Goal: Information Seeking & Learning: Find specific fact

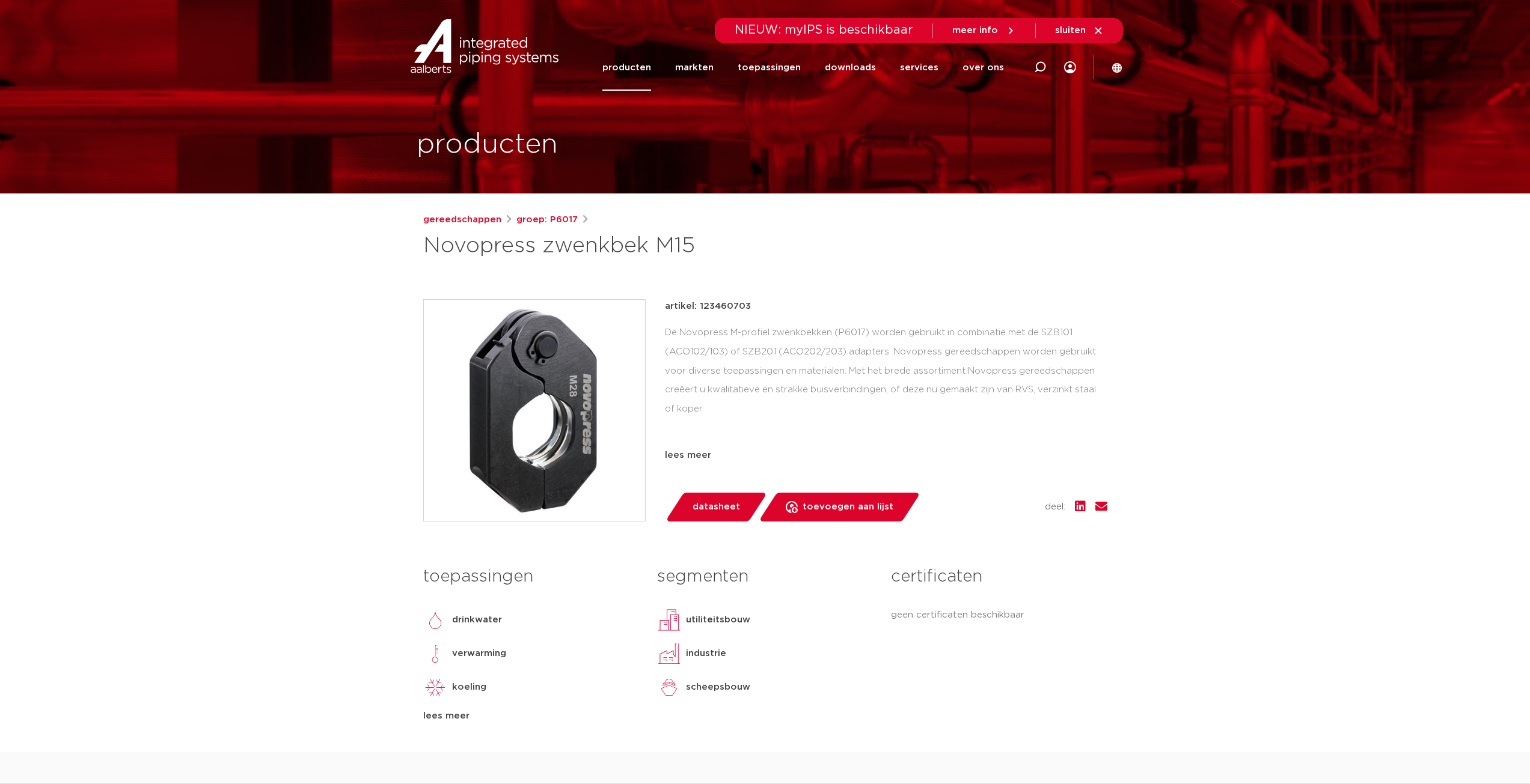
click at [732, 302] on p "artikel: 123460703" at bounding box center [707, 306] width 86 height 15
copy p "123460703"
click at [465, 219] on link "gereedschappen" at bounding box center [462, 220] width 78 height 15
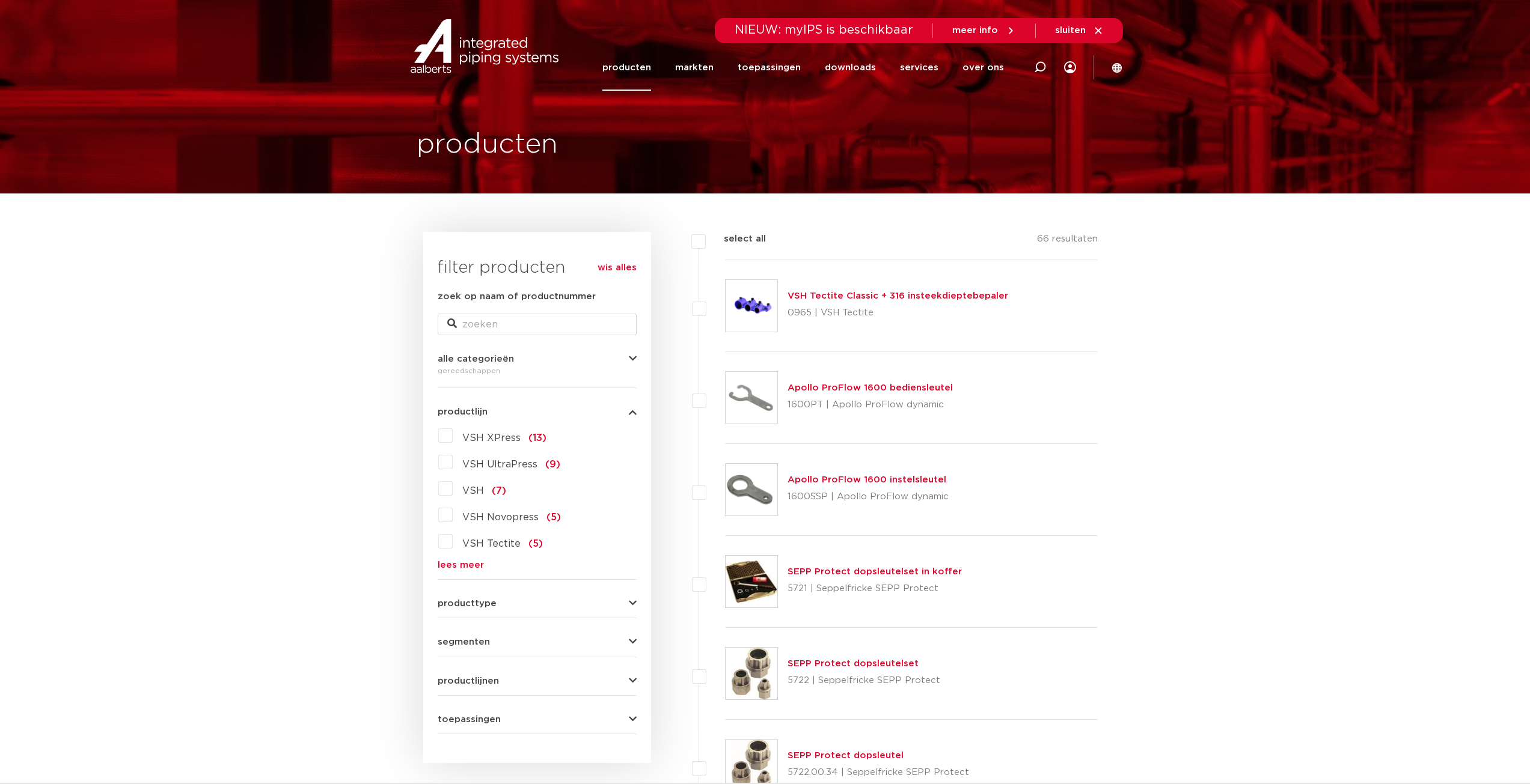
scroll to position [60, 0]
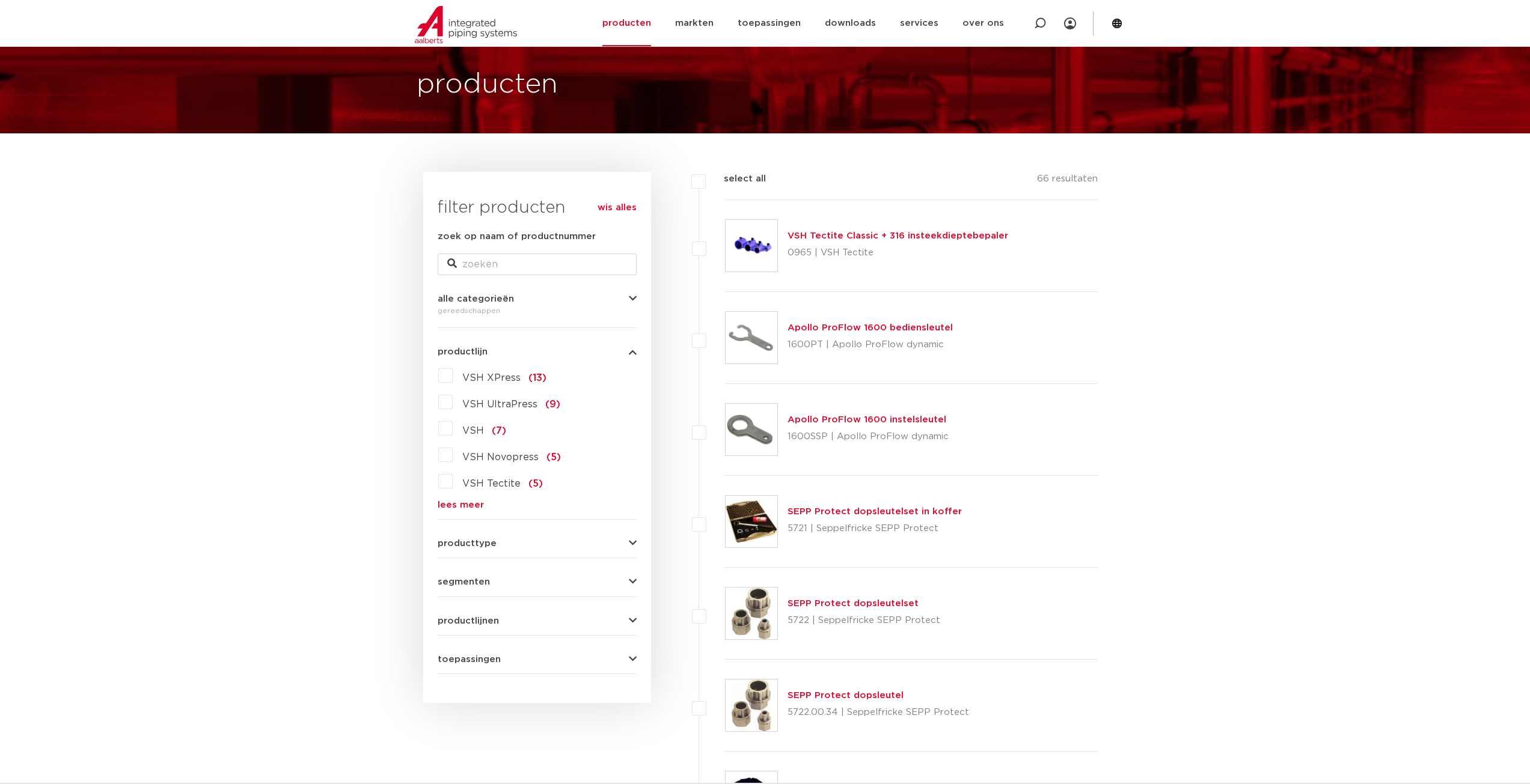
click at [453, 451] on label "VSH Novopress (5)" at bounding box center [506, 455] width 108 height 20
click at [0, 0] on input "VSH Novopress (5)" at bounding box center [0, 0] width 0 height 0
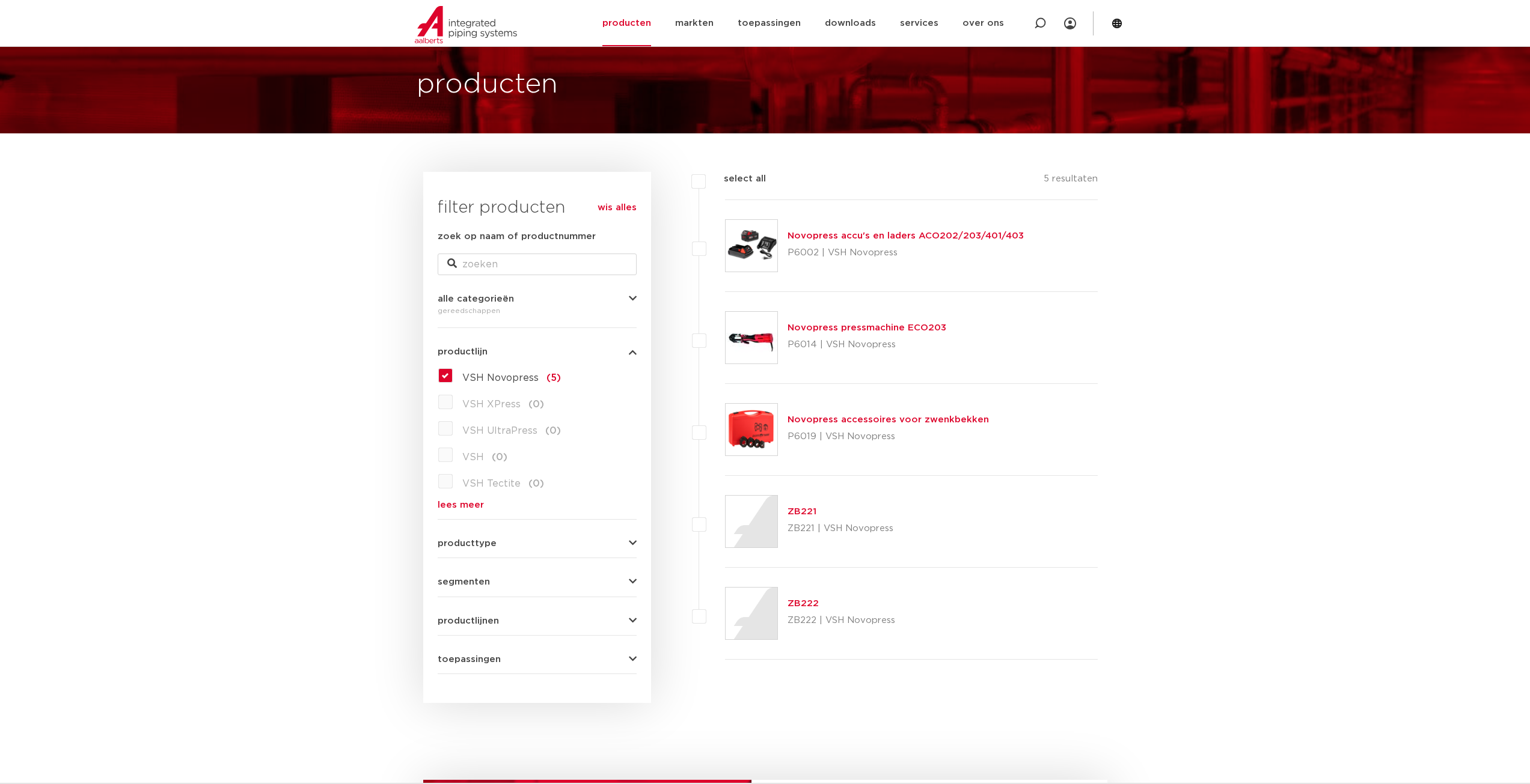
scroll to position [60, 0]
click at [959, 415] on link "Novopress accessoires voor zwenkbekken" at bounding box center [888, 420] width 201 height 9
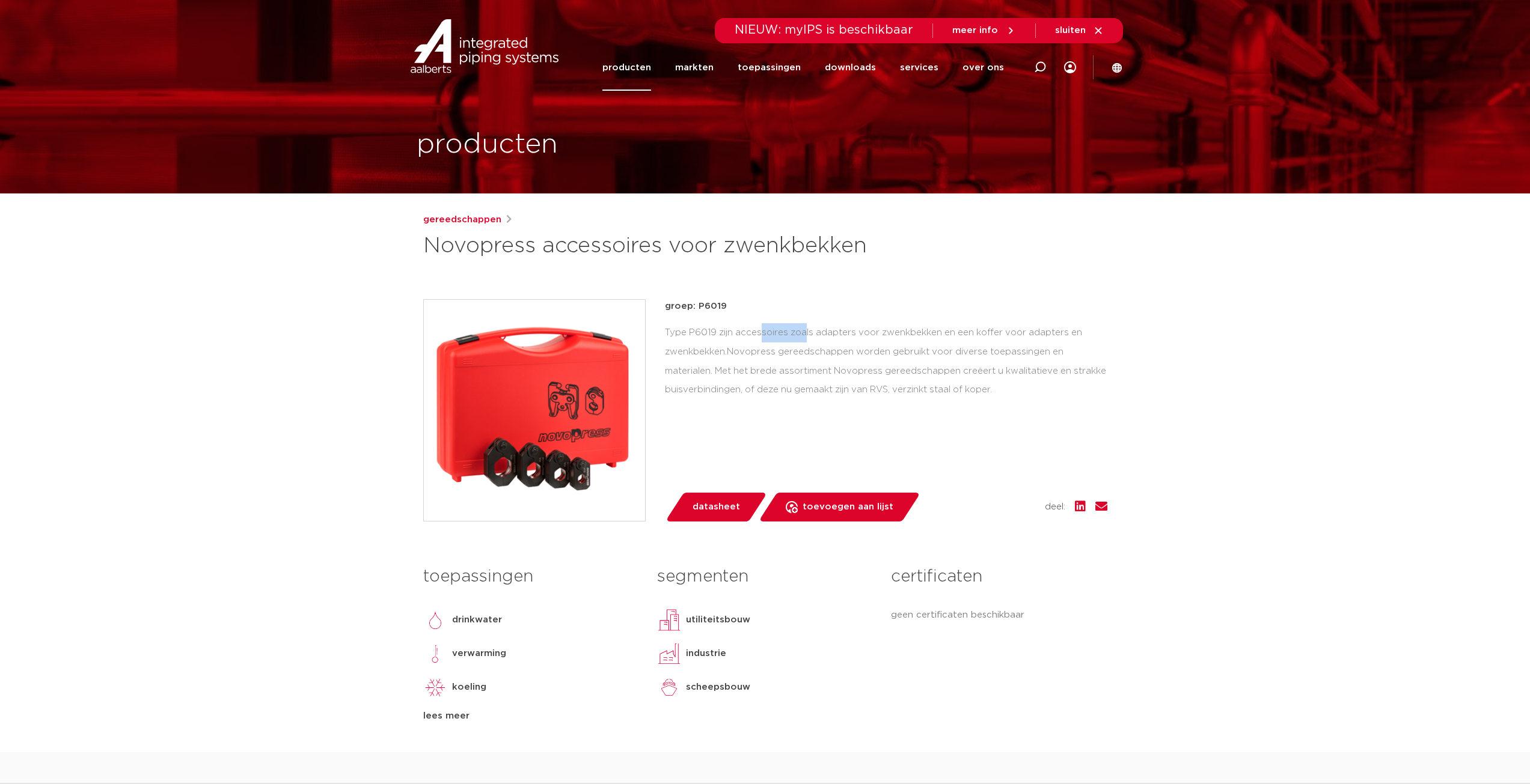
drag, startPoint x: 658, startPoint y: 330, endPoint x: 716, endPoint y: 328, distance: 58.0
click at [716, 328] on div "groep: P6019 Type P6019 zijn accessoires zoals adapters voor zwenkbekken en een…" at bounding box center [765, 411] width 684 height 223
copy div "Type P6019"
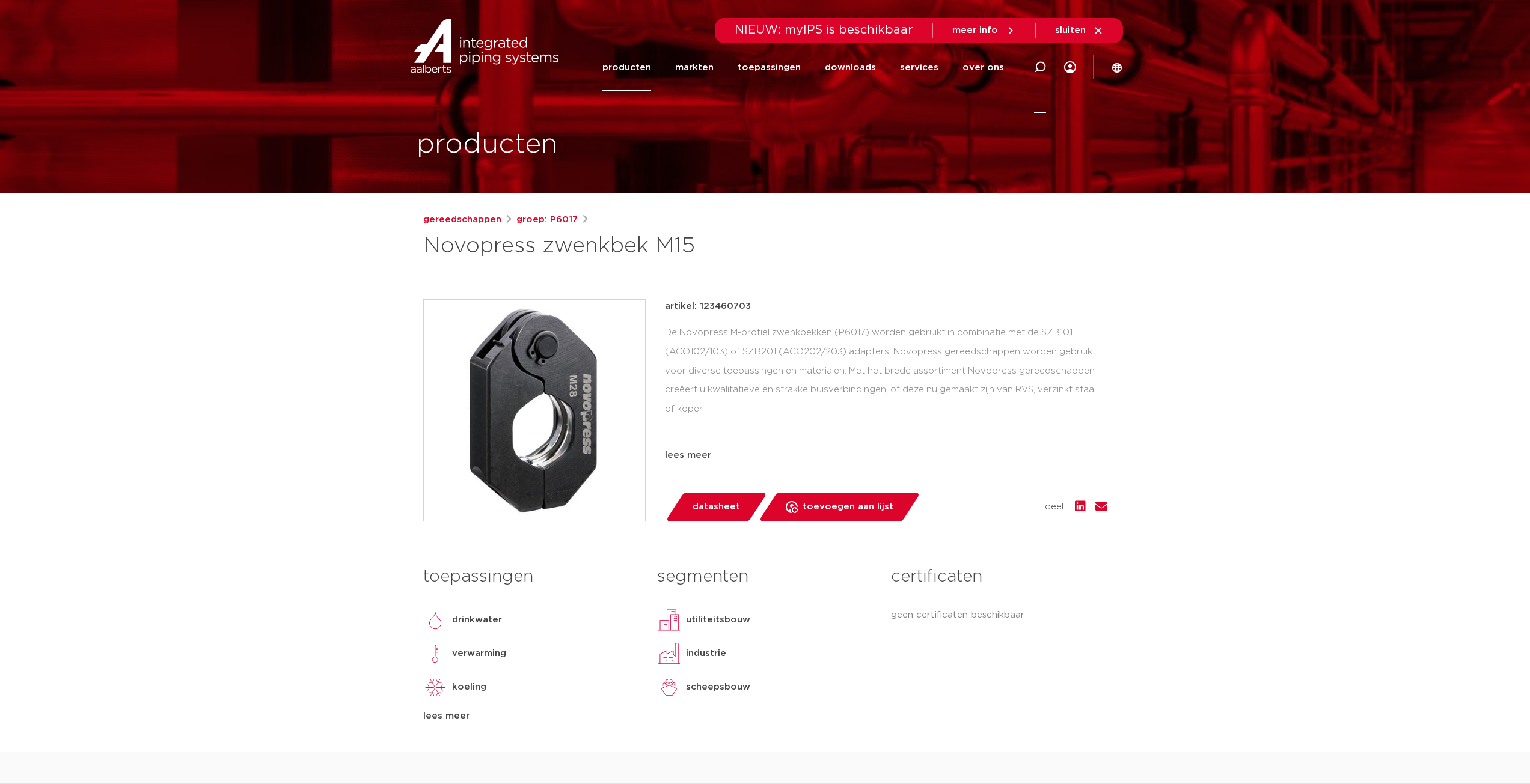
click at [1034, 64] on icon at bounding box center [1040, 67] width 12 height 12
paste input "8711985542660"
type input "8711985542660"
click button "Zoeken" at bounding box center [0, 0] width 0 height 0
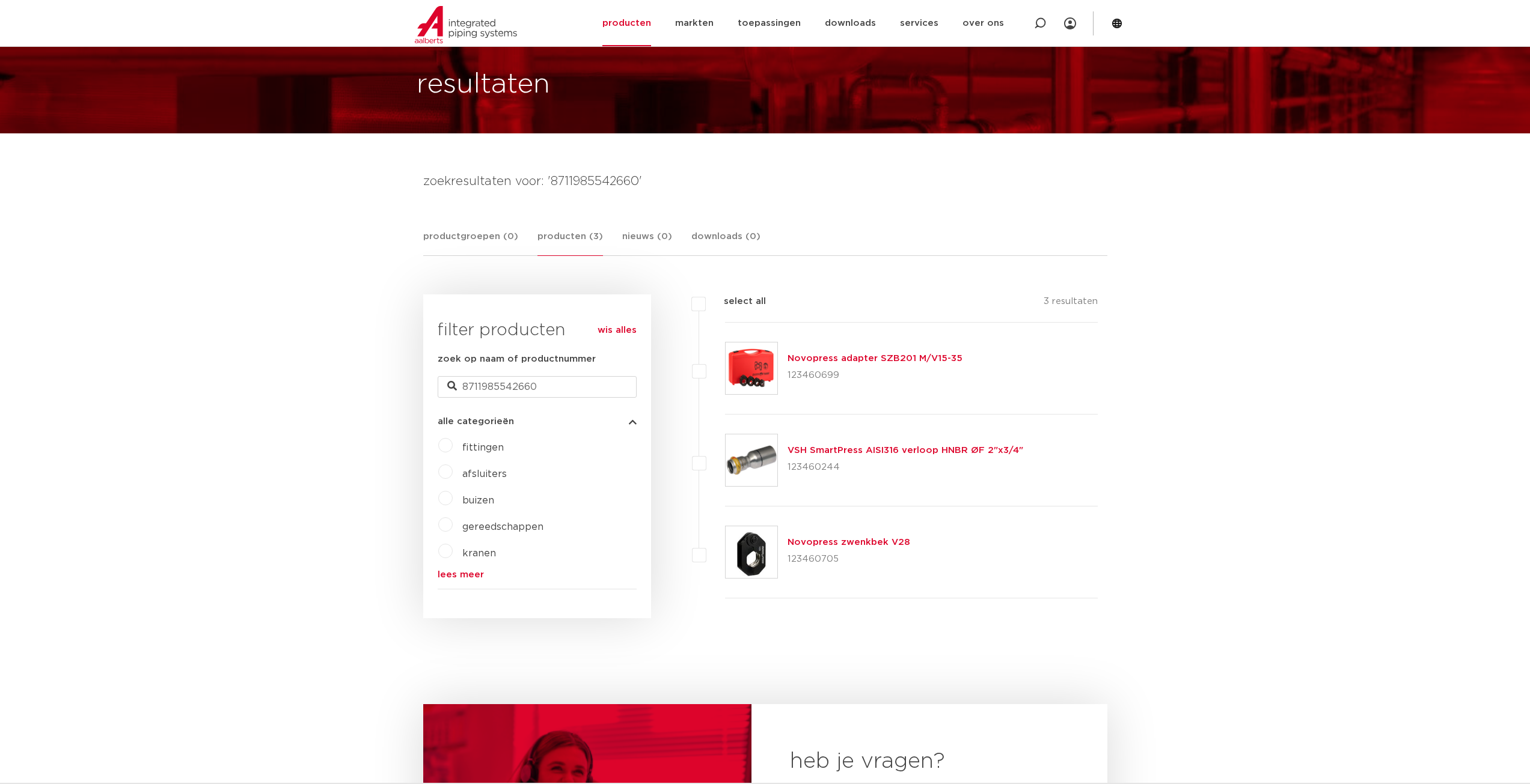
click at [927, 347] on div "Novopress adapter SZB201 M/V15-35 123460699" at bounding box center [911, 369] width 374 height 92
click at [909, 356] on link "Novopress adapter SZB201 M/V15-35" at bounding box center [875, 358] width 175 height 9
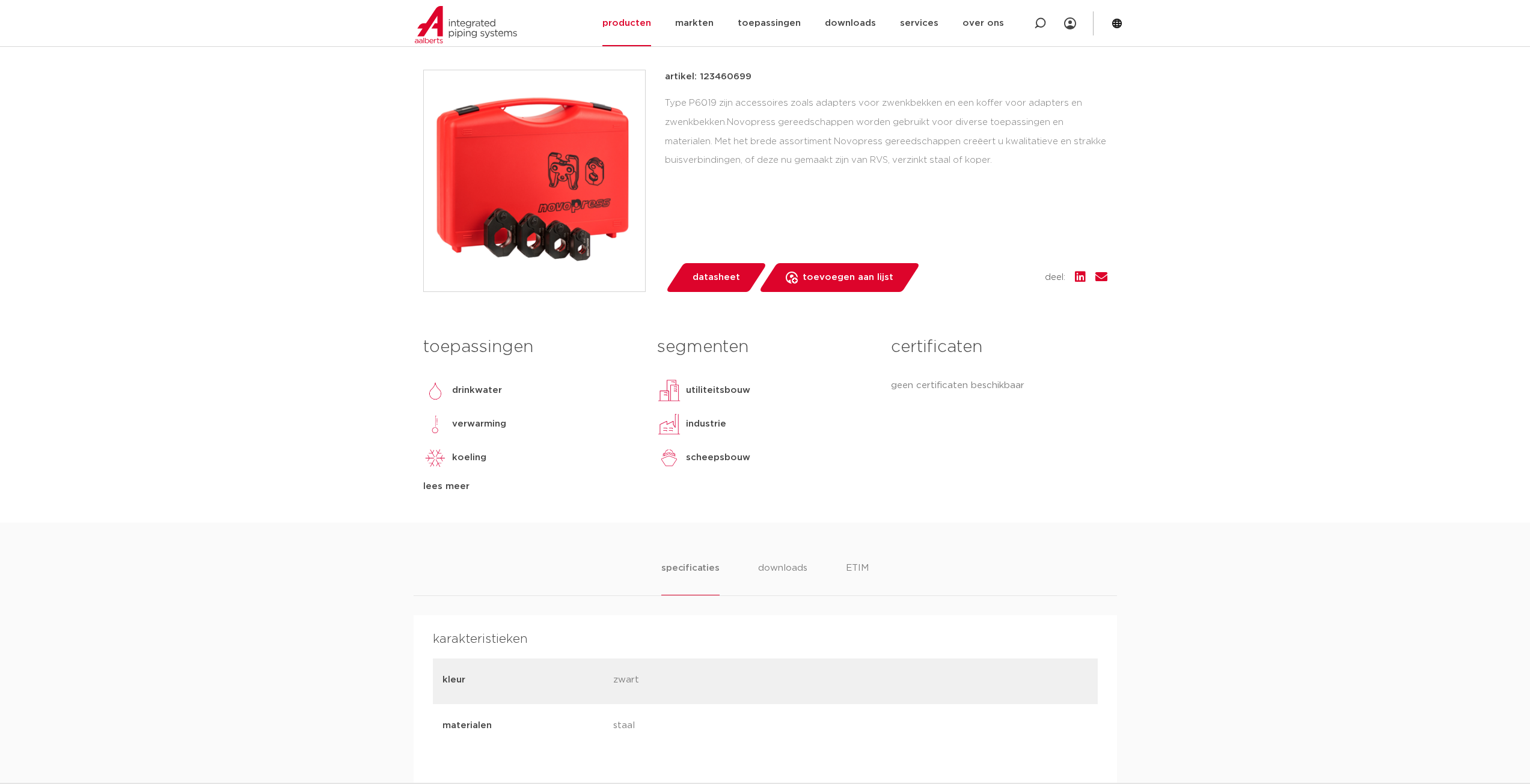
scroll to position [361, 0]
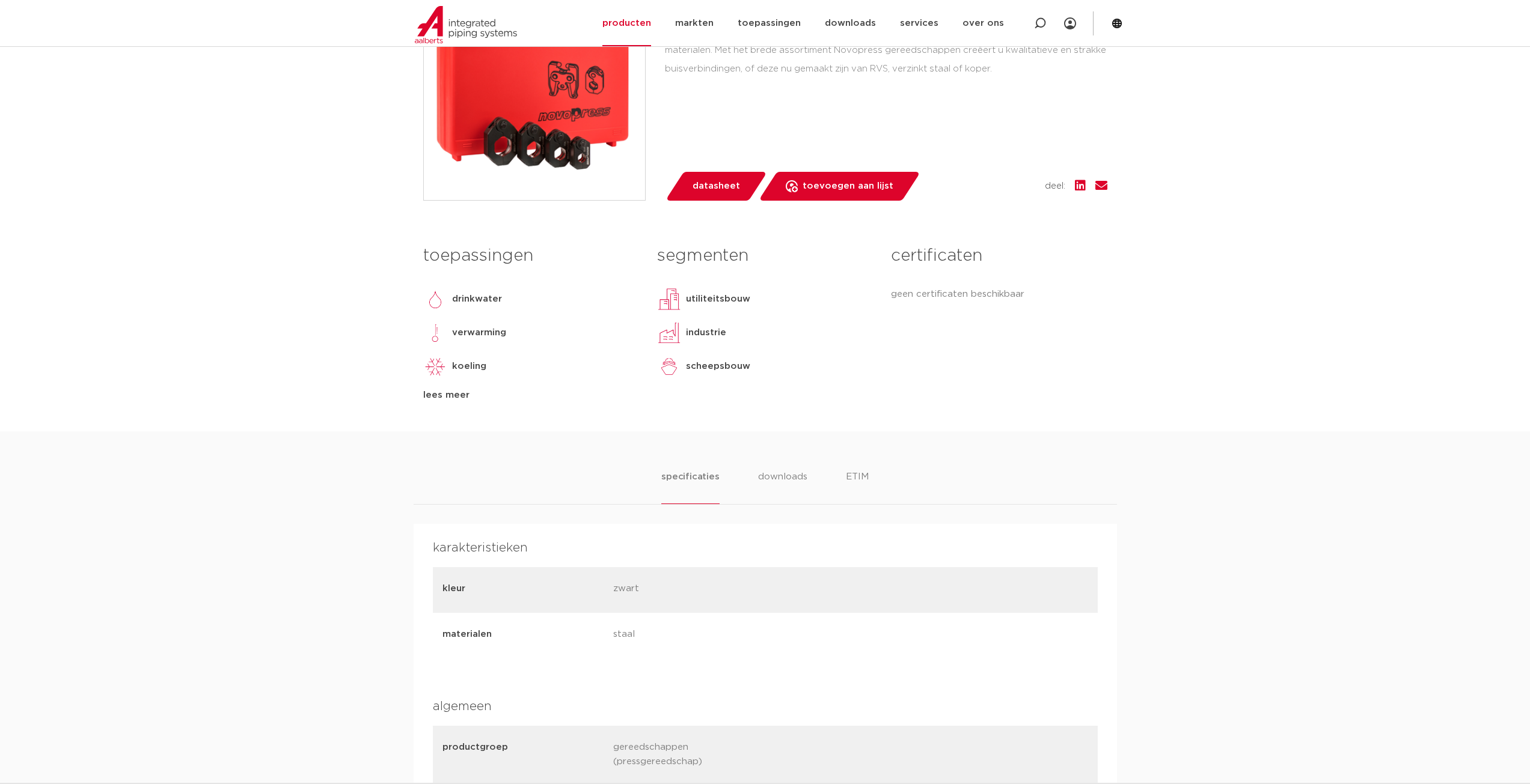
click at [756, 480] on ul "specificaties downloads ETIM" at bounding box center [765, 487] width 207 height 34
click at [777, 480] on li "downloads" at bounding box center [782, 487] width 50 height 34
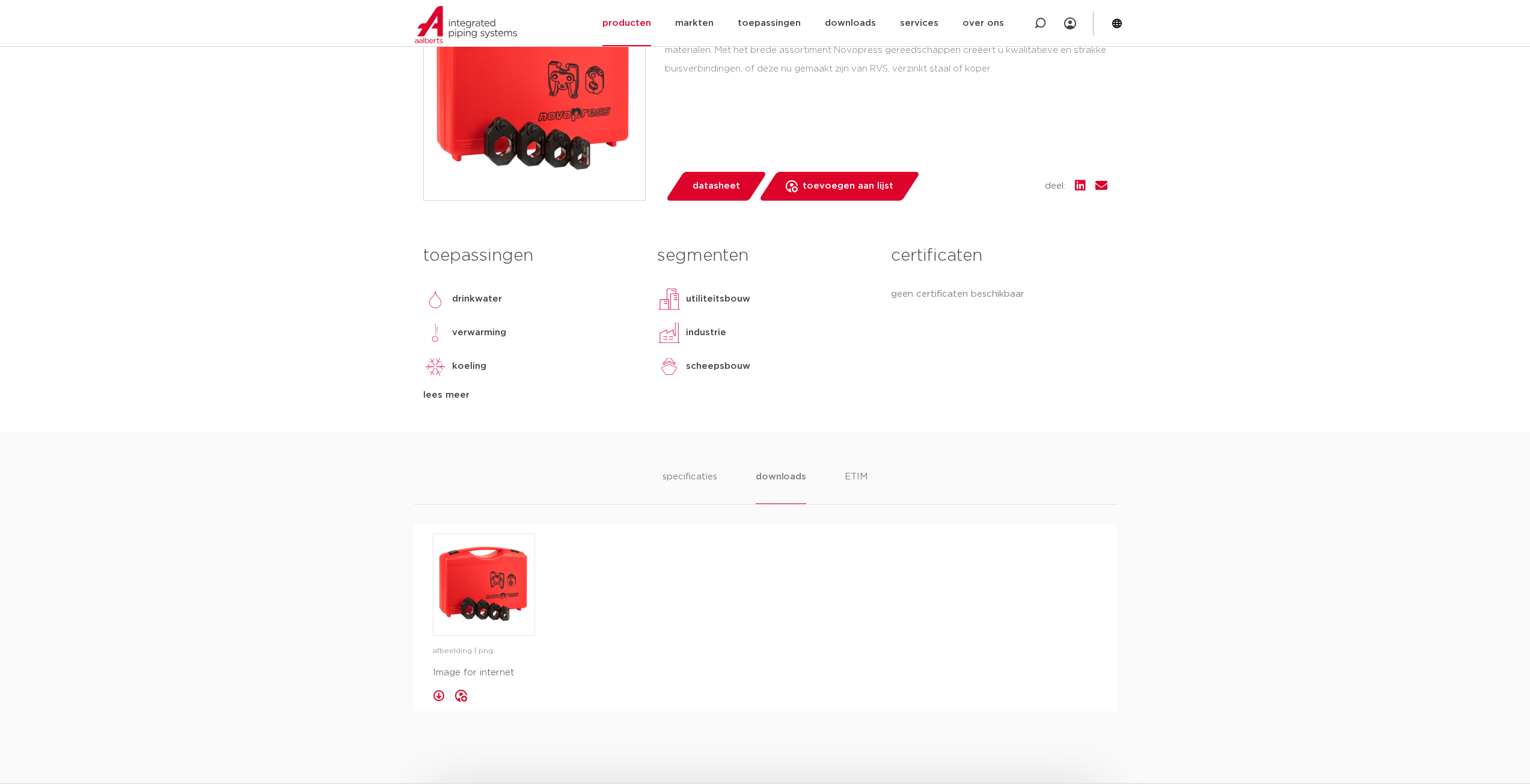
click at [844, 475] on ul "specificaties downloads ETIM" at bounding box center [765, 487] width 205 height 34
click at [847, 480] on li "ETIM" at bounding box center [856, 487] width 23 height 34
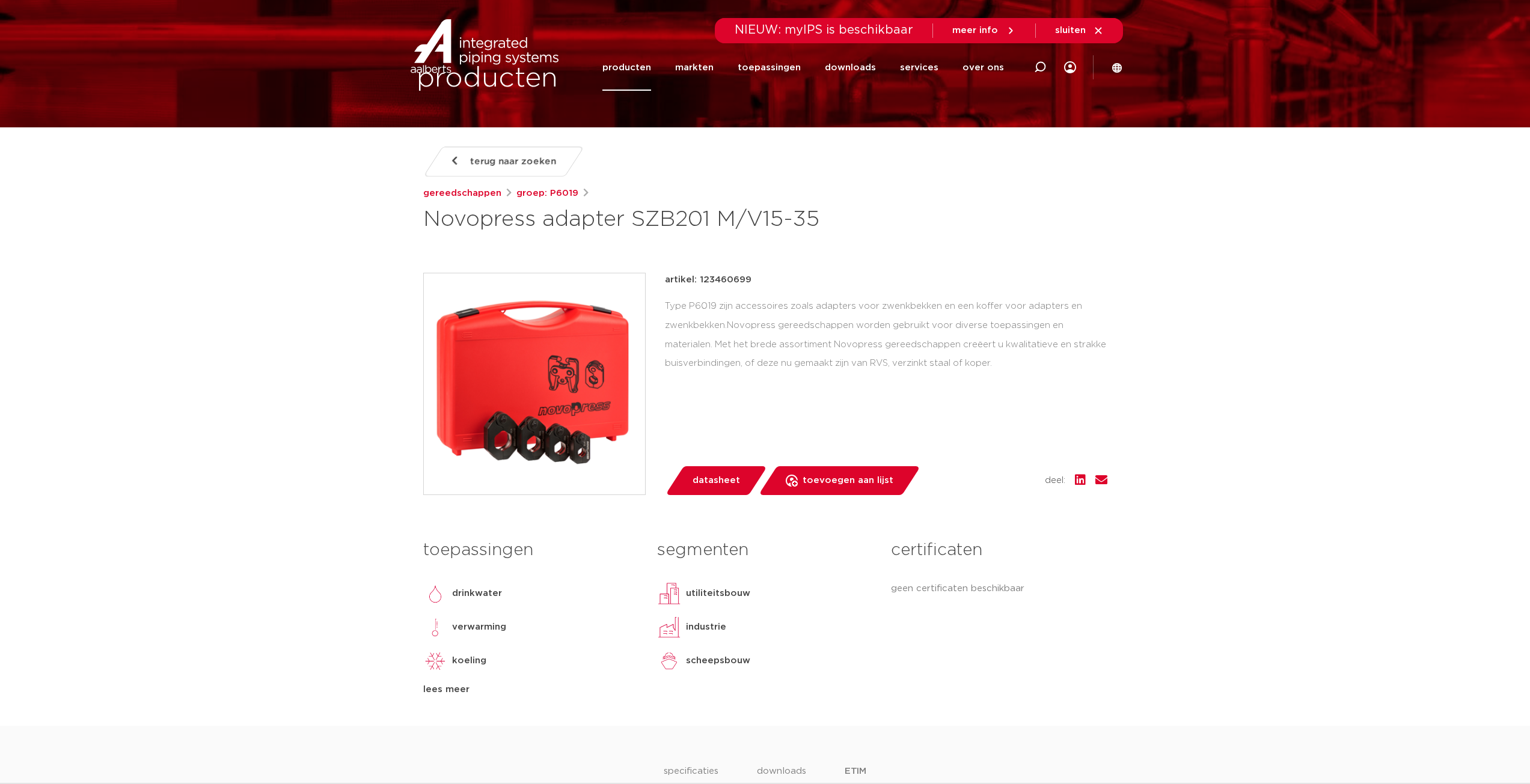
scroll to position [0, 0]
